Goal: Information Seeking & Learning: Find specific fact

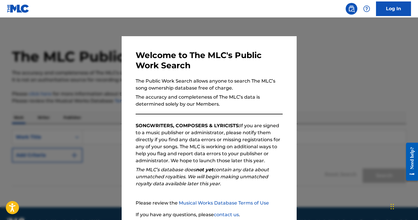
scroll to position [47, 0]
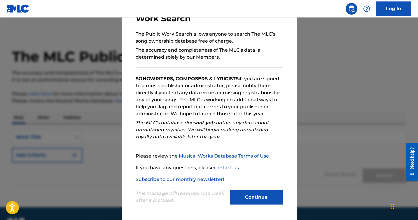
click at [246, 203] on button "Continue" at bounding box center [256, 197] width 53 height 15
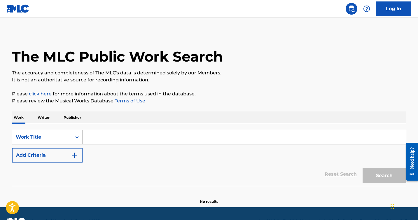
click at [45, 118] on p "Writer" at bounding box center [43, 117] width 15 height 12
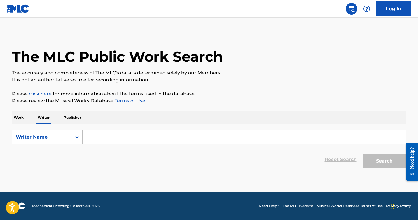
click at [103, 141] on input "Search Form" at bounding box center [245, 137] width 324 height 14
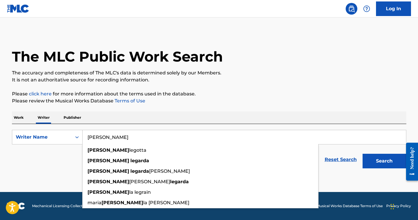
type input "[PERSON_NAME]"
click at [363, 154] on button "Search" at bounding box center [385, 161] width 44 height 15
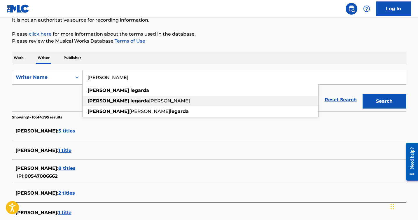
scroll to position [60, 0]
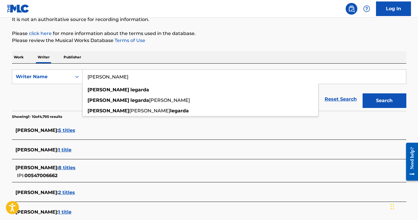
click at [75, 131] on span "5 titles" at bounding box center [66, 131] width 17 height 6
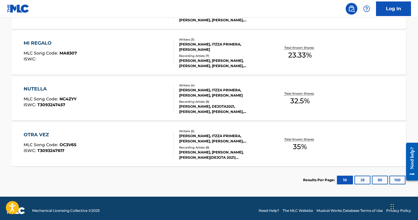
scroll to position [263, 0]
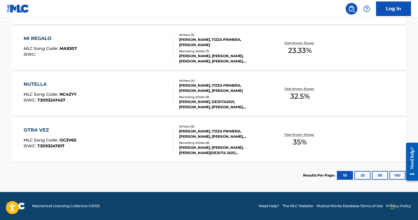
click at [359, 172] on button "25" at bounding box center [363, 175] width 16 height 9
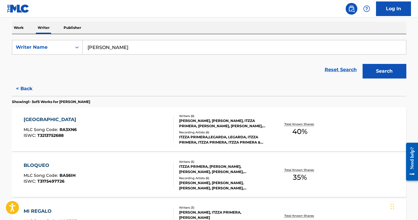
scroll to position [89, 0]
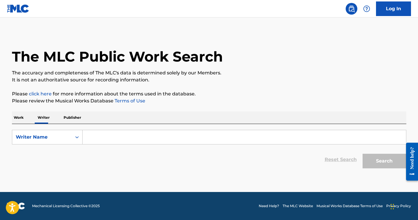
click at [21, 117] on p "Work" at bounding box center [18, 117] width 13 height 12
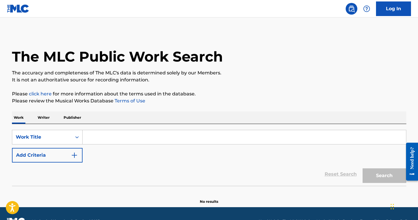
click at [101, 137] on input "Search Form" at bounding box center [245, 137] width 324 height 14
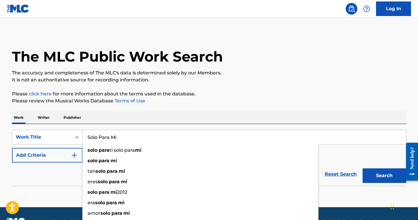
type input "Solo Para Mi"
click at [70, 191] on section "No results" at bounding box center [209, 196] width 395 height 15
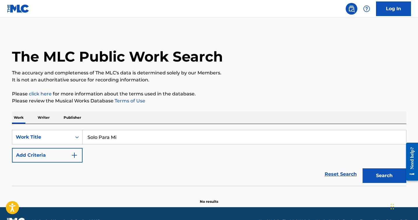
click at [76, 155] on img "Search Form" at bounding box center [74, 155] width 7 height 7
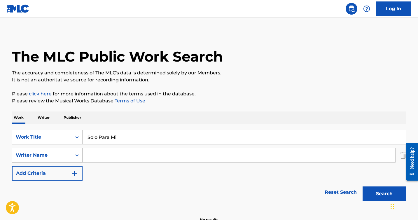
click at [70, 155] on div "Writer Name" at bounding box center [42, 155] width 60 height 11
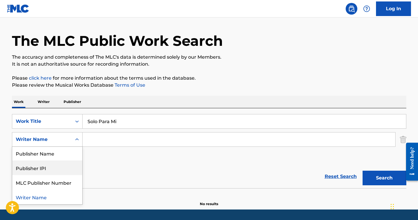
scroll to position [15, 0]
click at [100, 176] on div "Reset Search Search" at bounding box center [209, 176] width 395 height 23
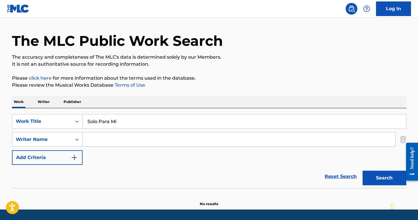
click at [379, 179] on button "Search" at bounding box center [385, 178] width 44 height 15
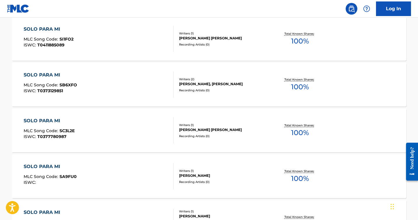
scroll to position [430, 0]
